Goal: Transaction & Acquisition: Book appointment/travel/reservation

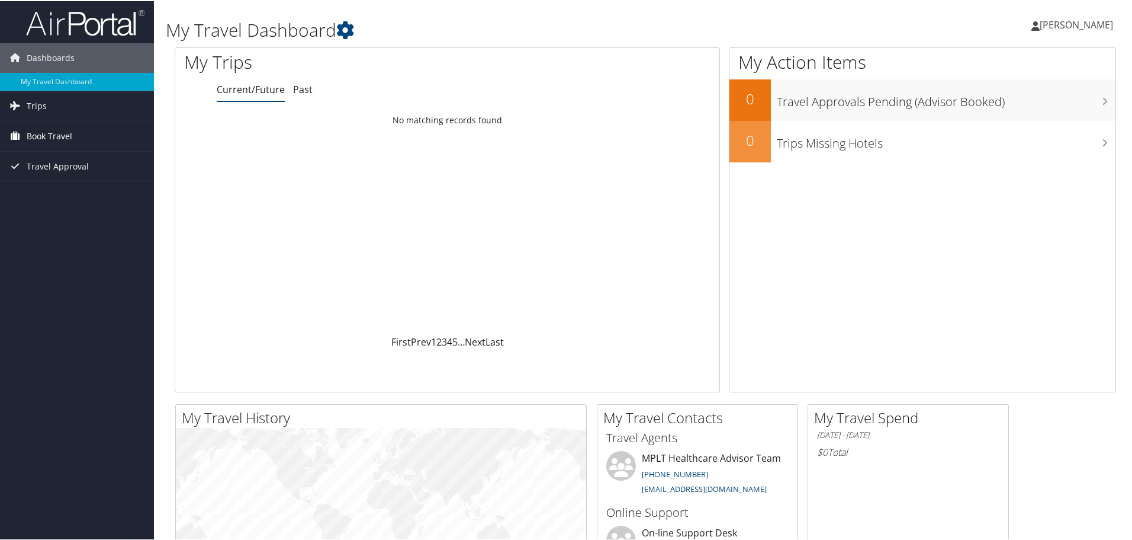
click at [50, 142] on span "Book Travel" at bounding box center [50, 135] width 46 height 30
click at [71, 192] on link "Book/Manage Online Trips" at bounding box center [77, 194] width 154 height 18
